Goal: Information Seeking & Learning: Learn about a topic

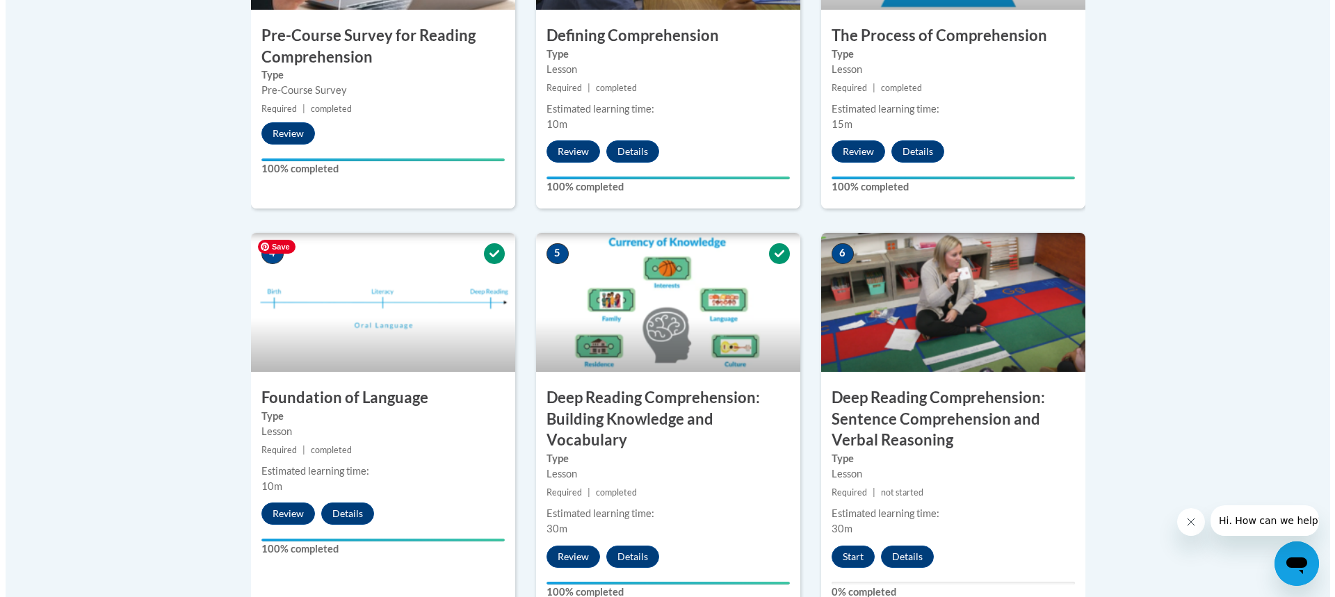
scroll to position [597, 0]
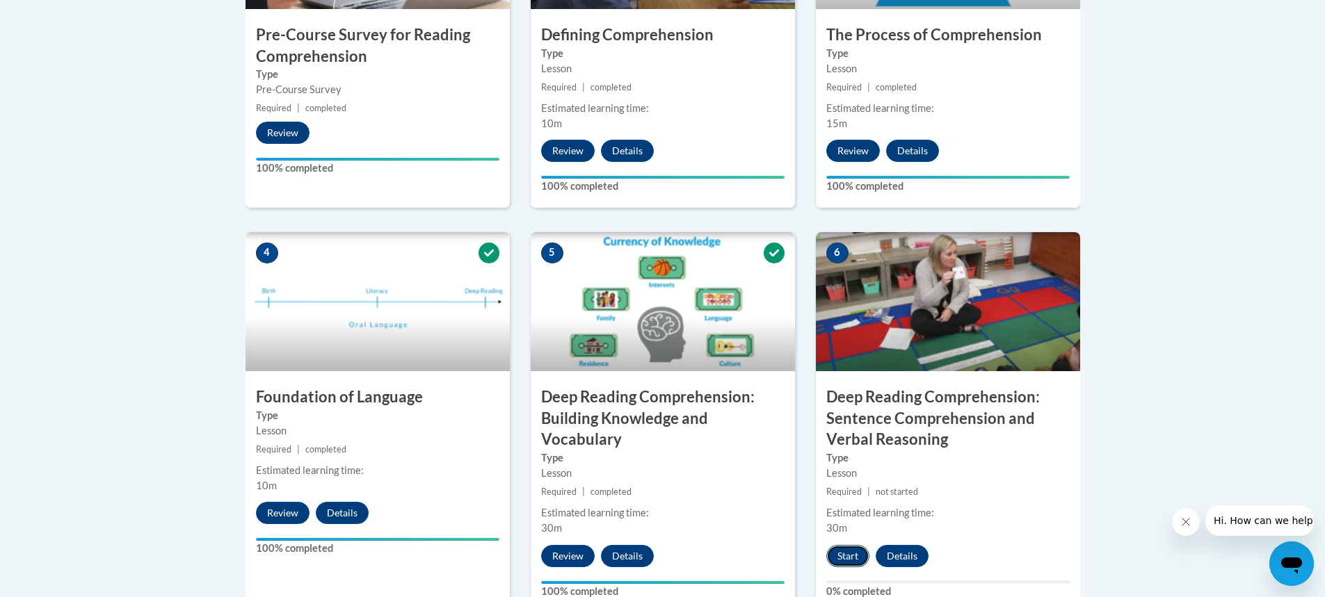
click at [854, 555] on button "Start" at bounding box center [847, 556] width 43 height 22
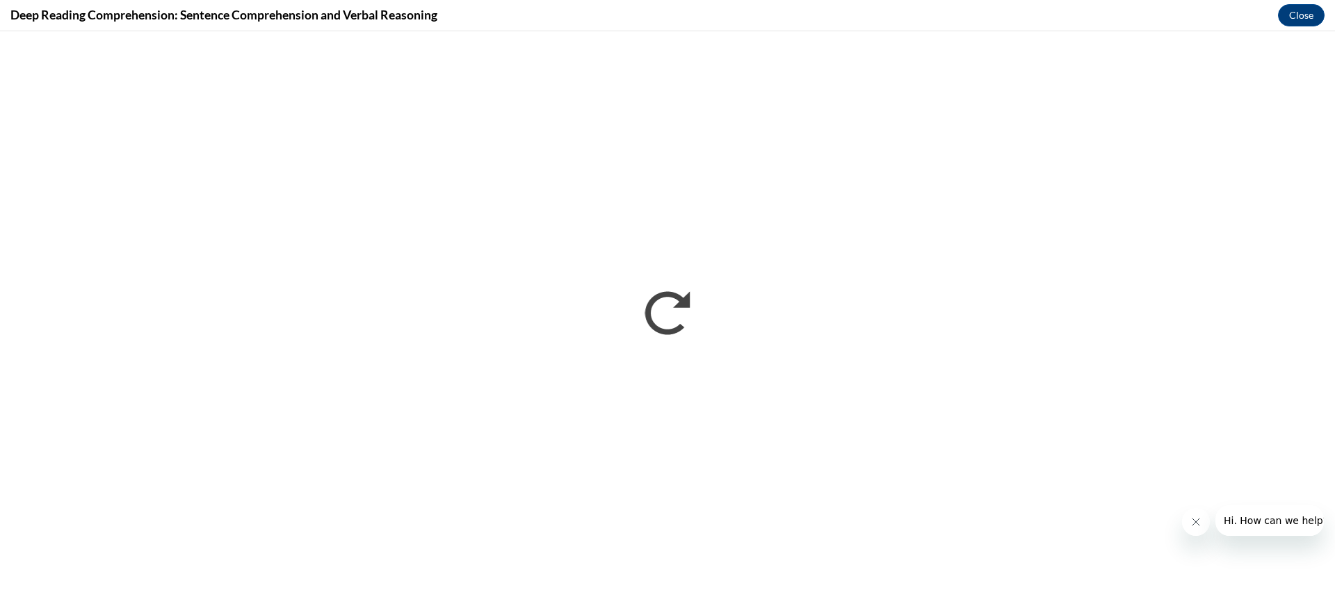
scroll to position [0, 0]
